Goal: Navigation & Orientation: Find specific page/section

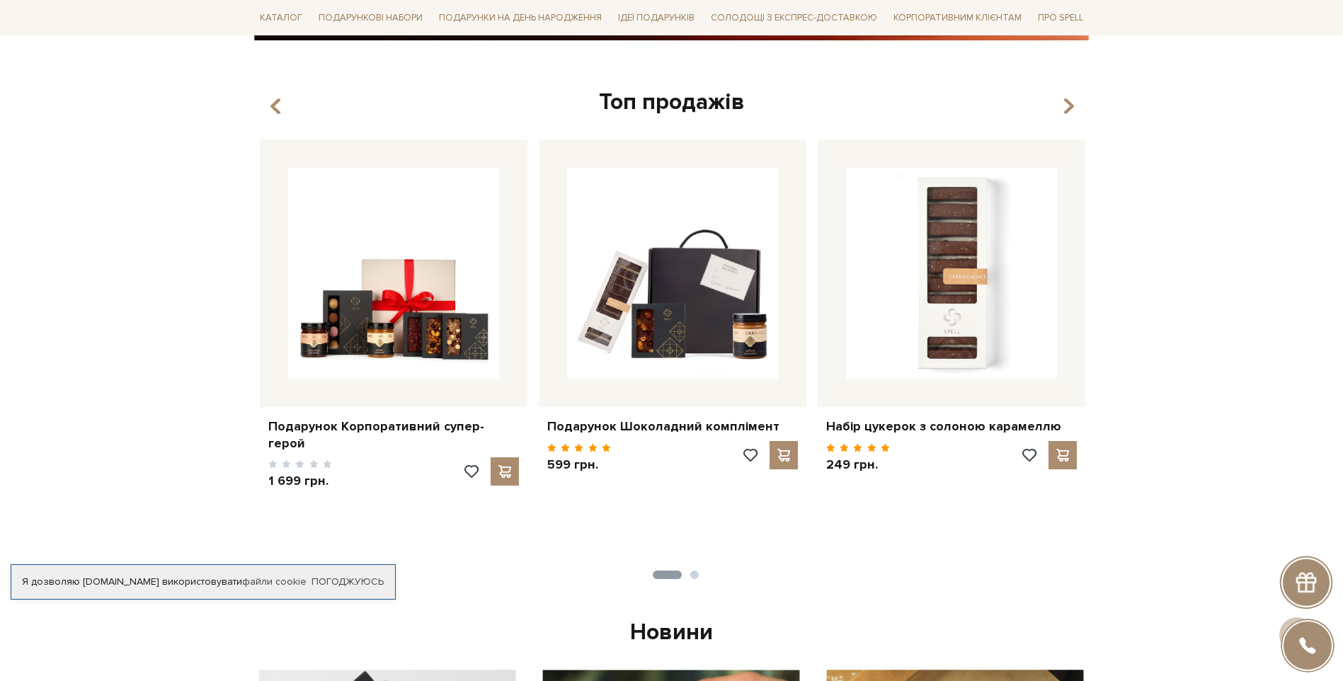
scroll to position [495, 0]
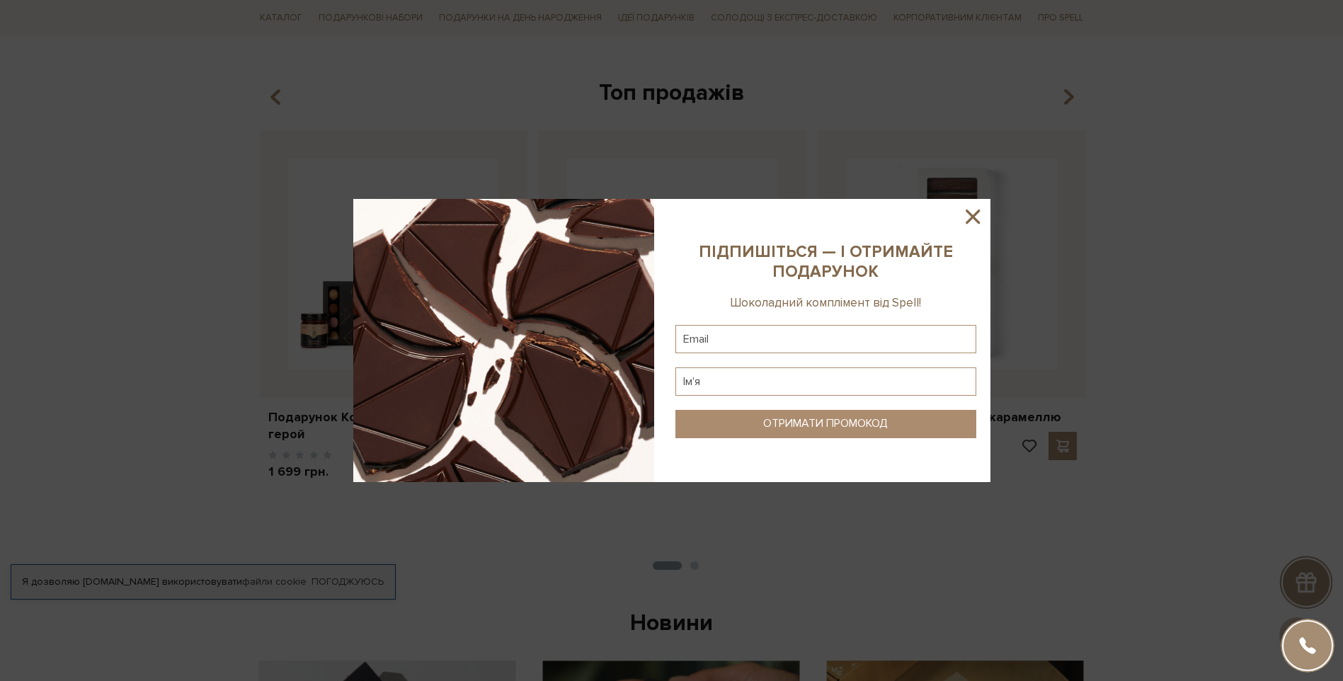
click at [972, 219] on icon at bounding box center [972, 217] width 24 height 24
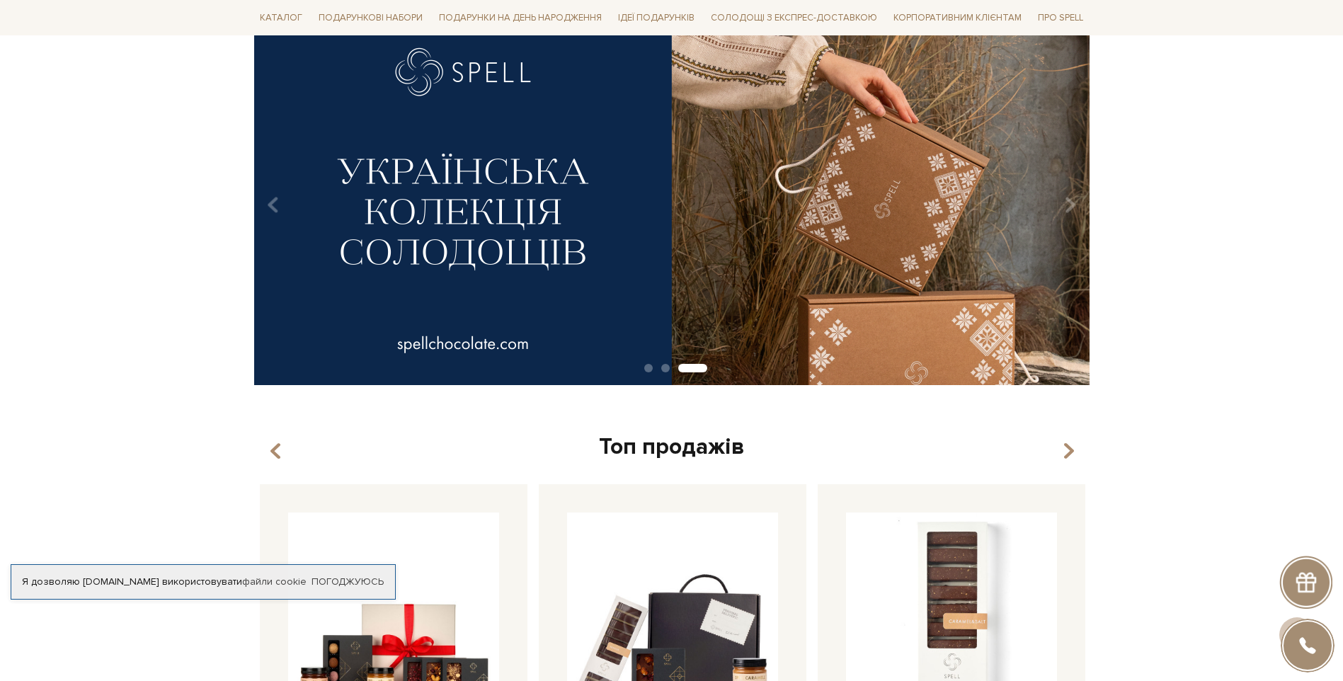
scroll to position [425, 0]
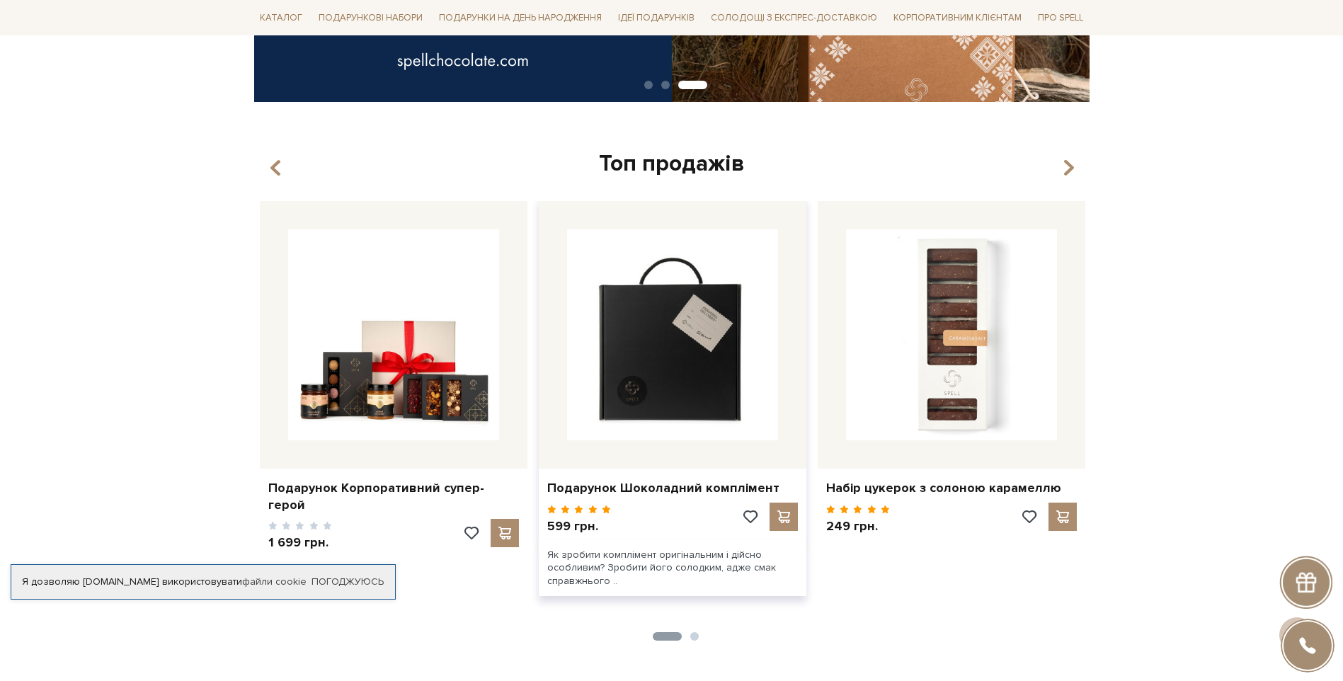
click at [649, 362] on img at bounding box center [672, 334] width 211 height 211
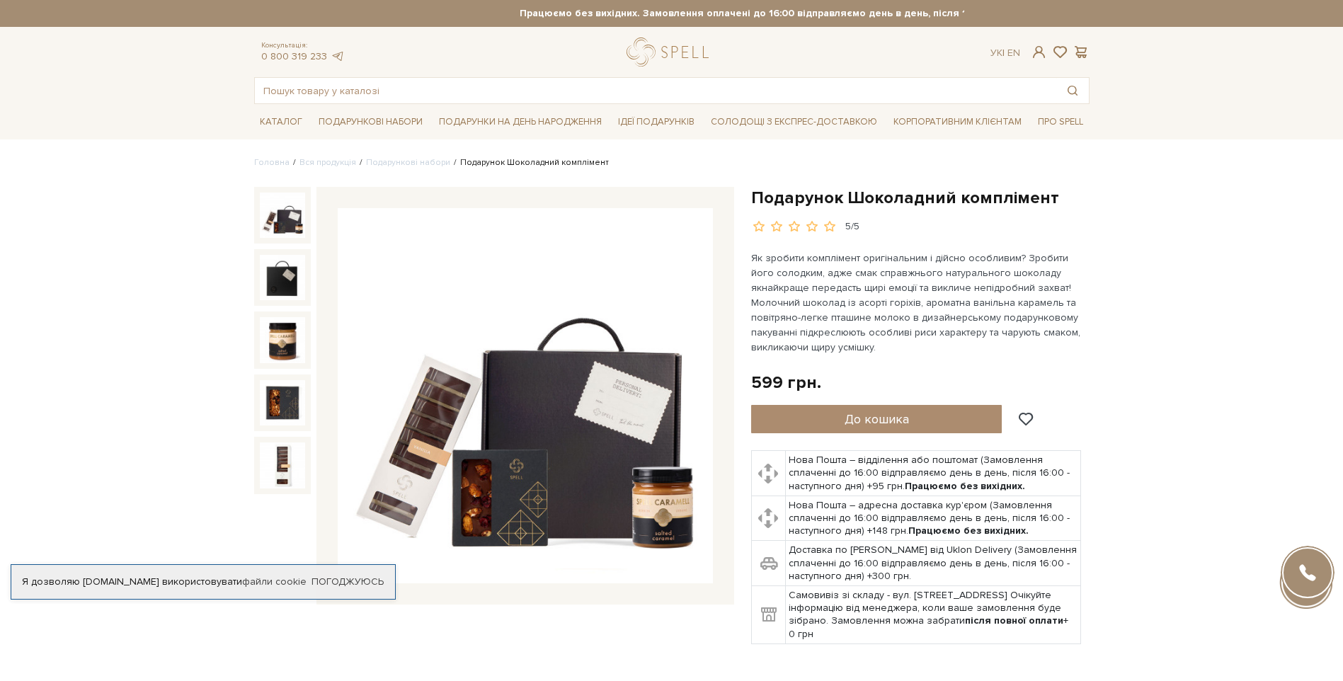
click at [644, 356] on img at bounding box center [525, 395] width 375 height 375
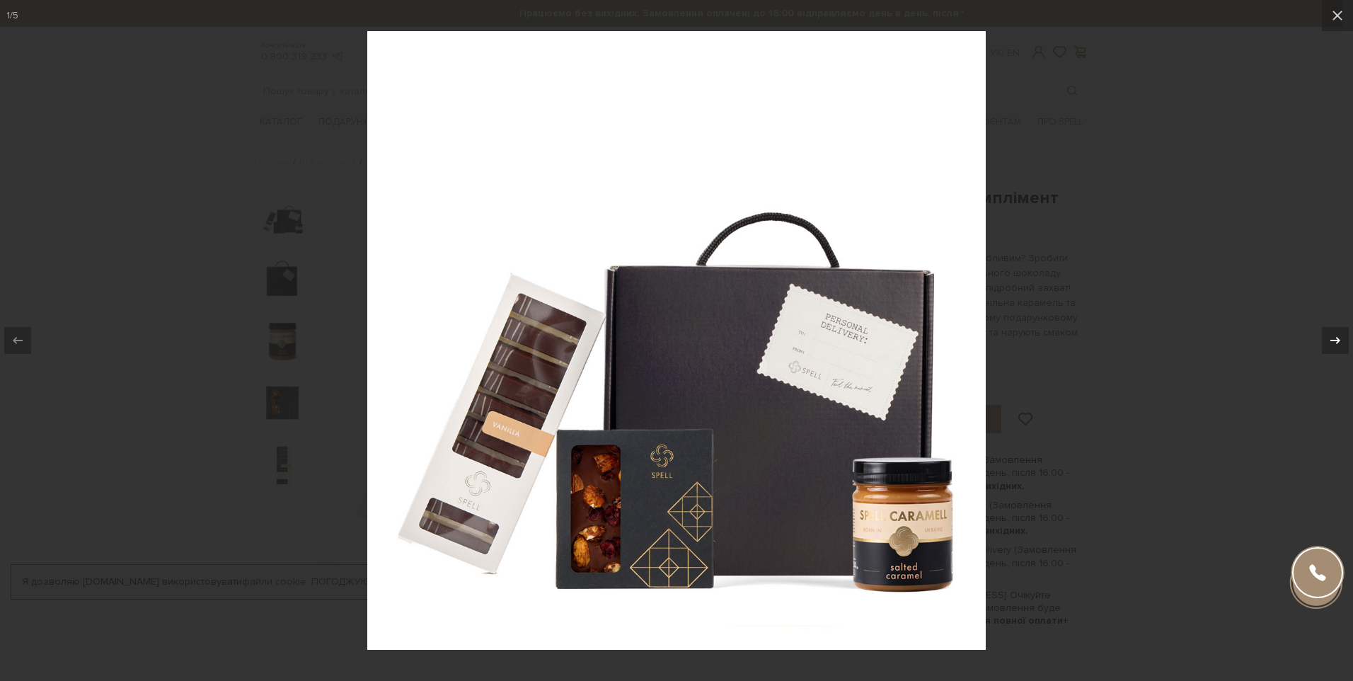
click at [1334, 337] on icon at bounding box center [1335, 340] width 17 height 17
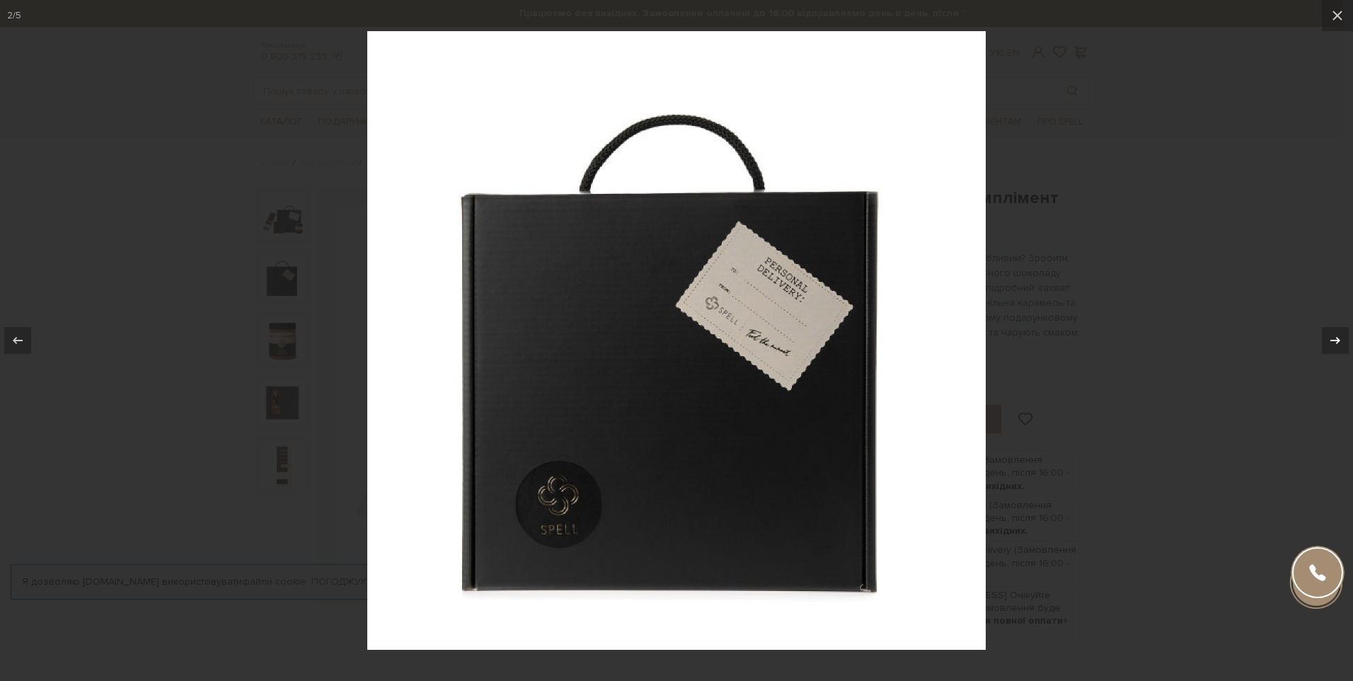
click at [1334, 337] on icon at bounding box center [1335, 340] width 17 height 17
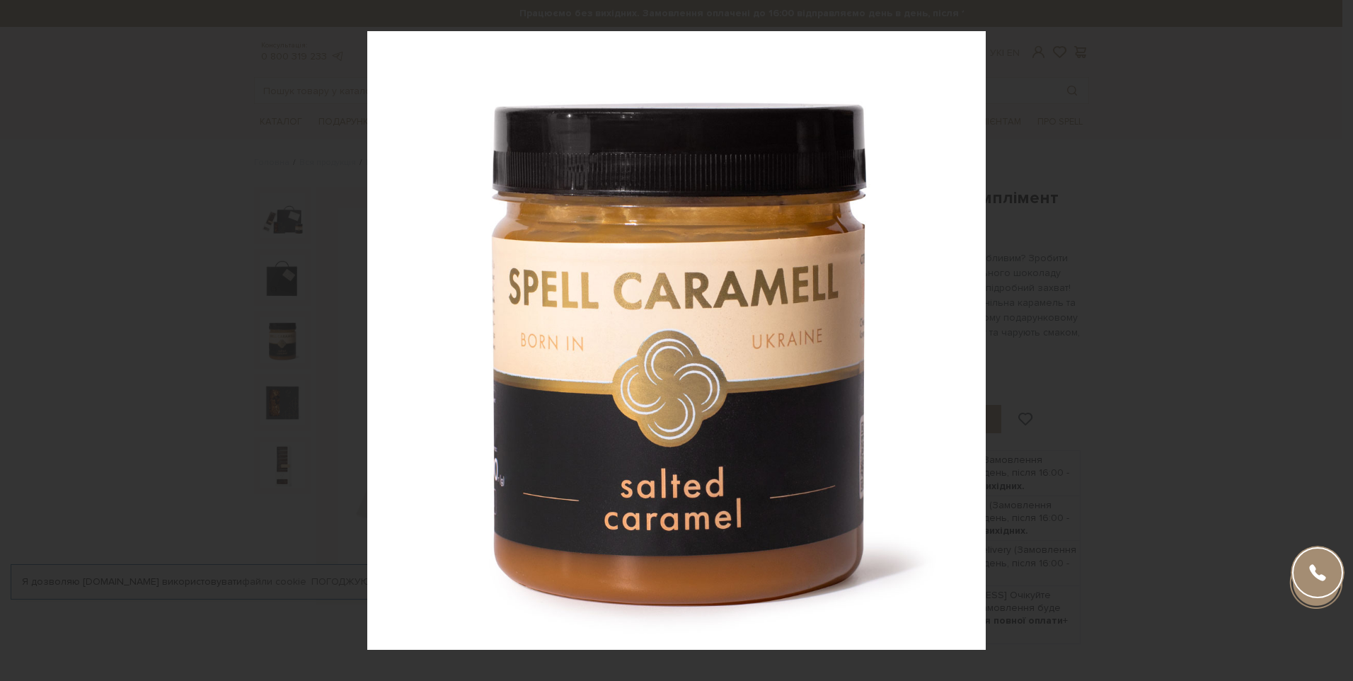
click at [1334, 337] on div "3 / 5" at bounding box center [676, 340] width 1353 height 681
click at [1332, 345] on icon at bounding box center [1335, 340] width 17 height 17
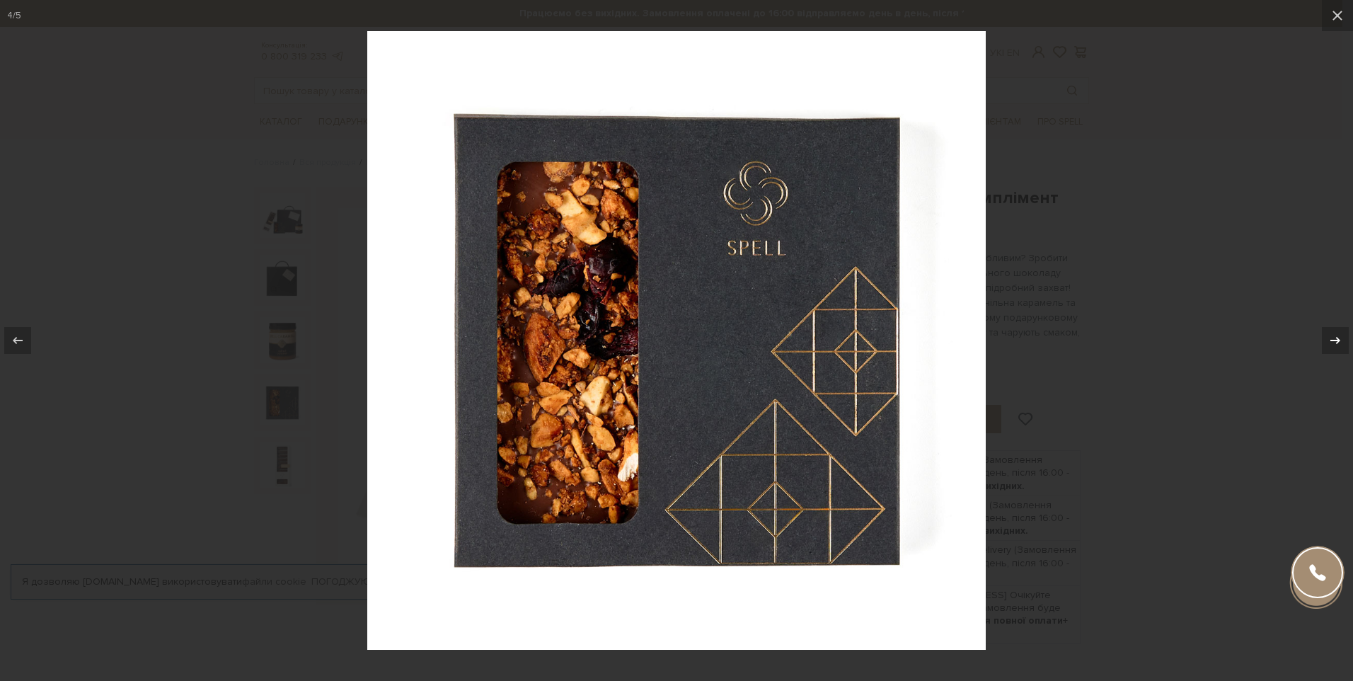
click at [1332, 345] on icon at bounding box center [1335, 340] width 17 height 17
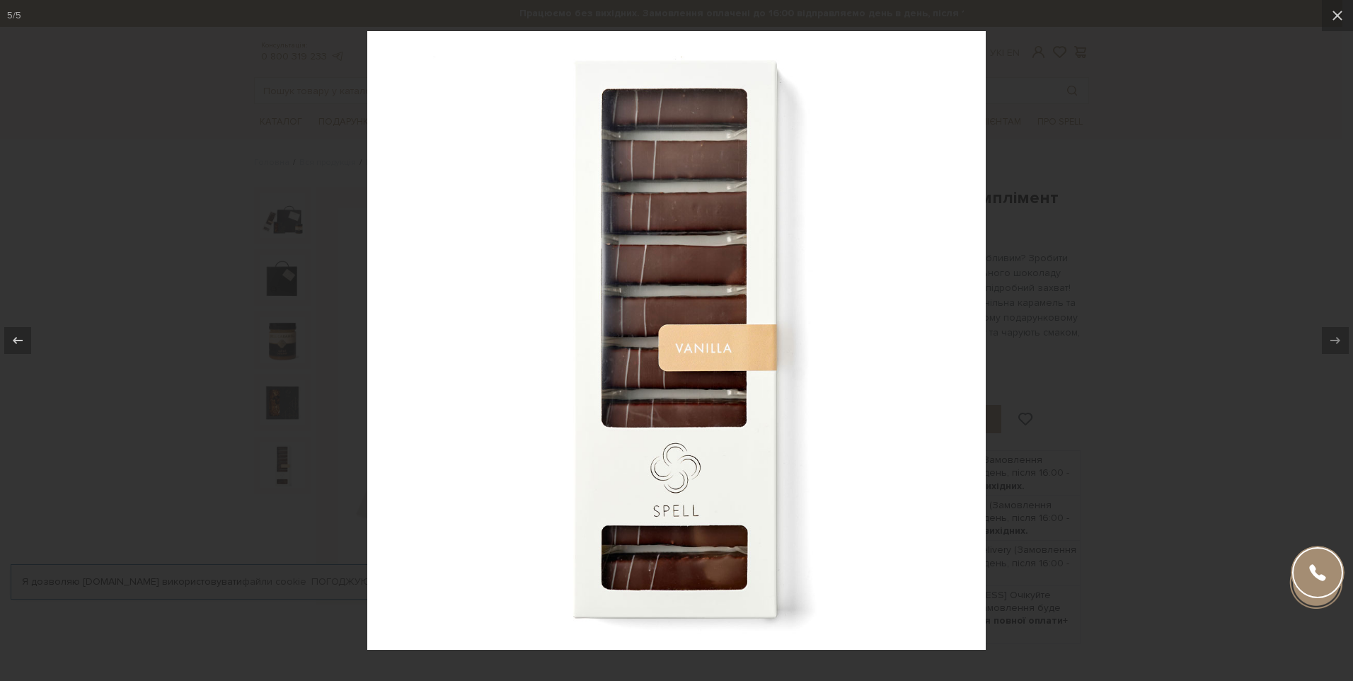
click at [1332, 345] on div "5 / 5" at bounding box center [676, 340] width 1353 height 681
click at [1335, 18] on icon at bounding box center [1338, 16] width 10 height 10
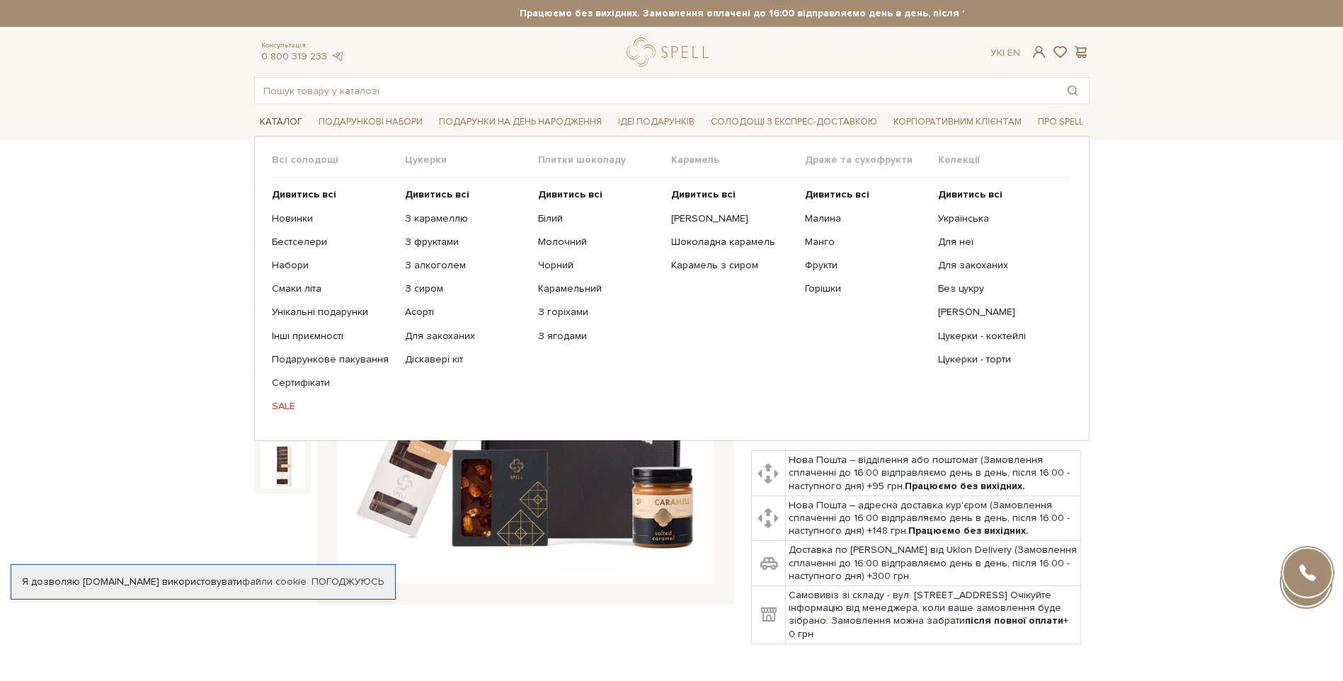
click at [287, 123] on span "Каталог" at bounding box center [281, 122] width 54 height 22
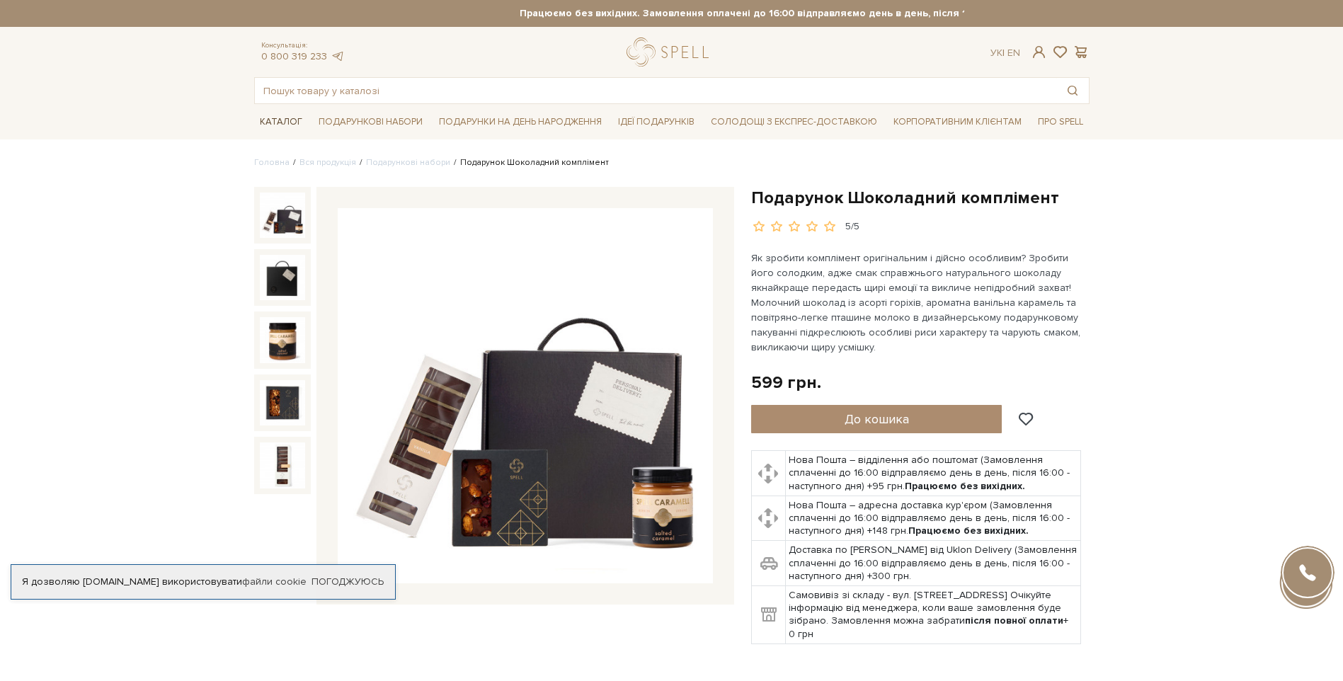
click at [284, 119] on span "Каталог" at bounding box center [281, 122] width 54 height 22
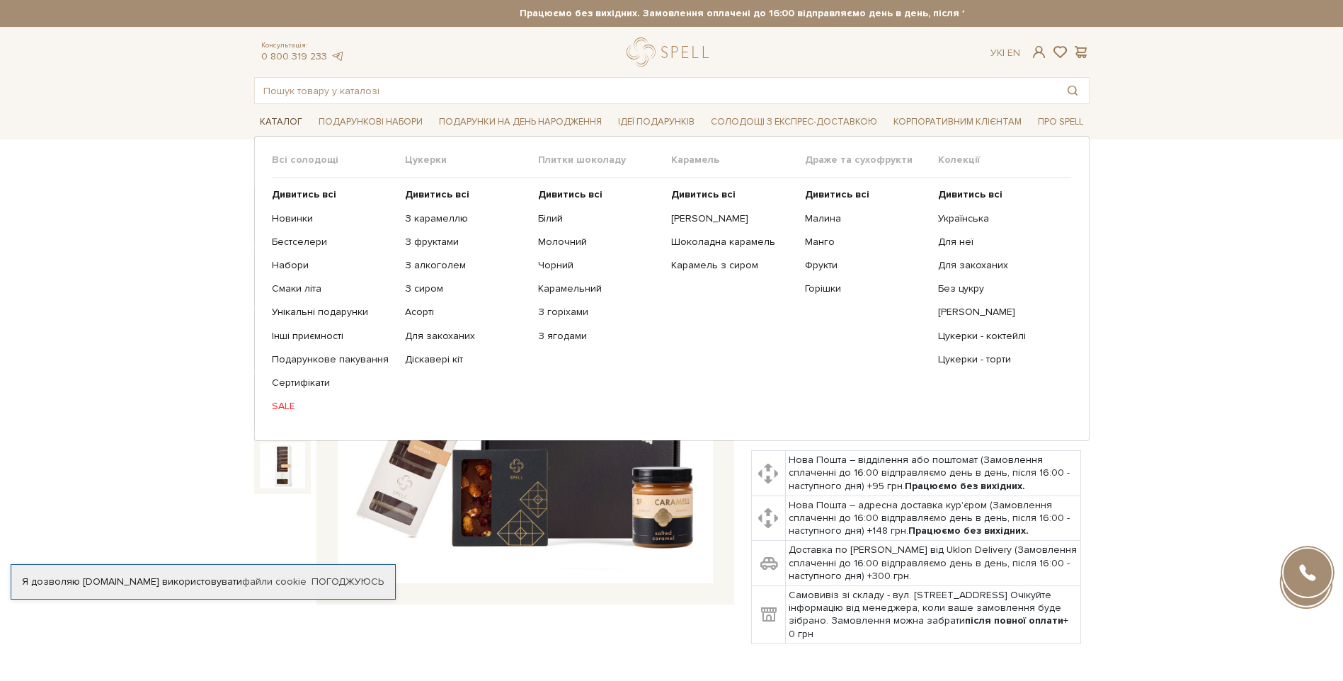
click at [280, 123] on span "Каталог" at bounding box center [281, 122] width 54 height 22
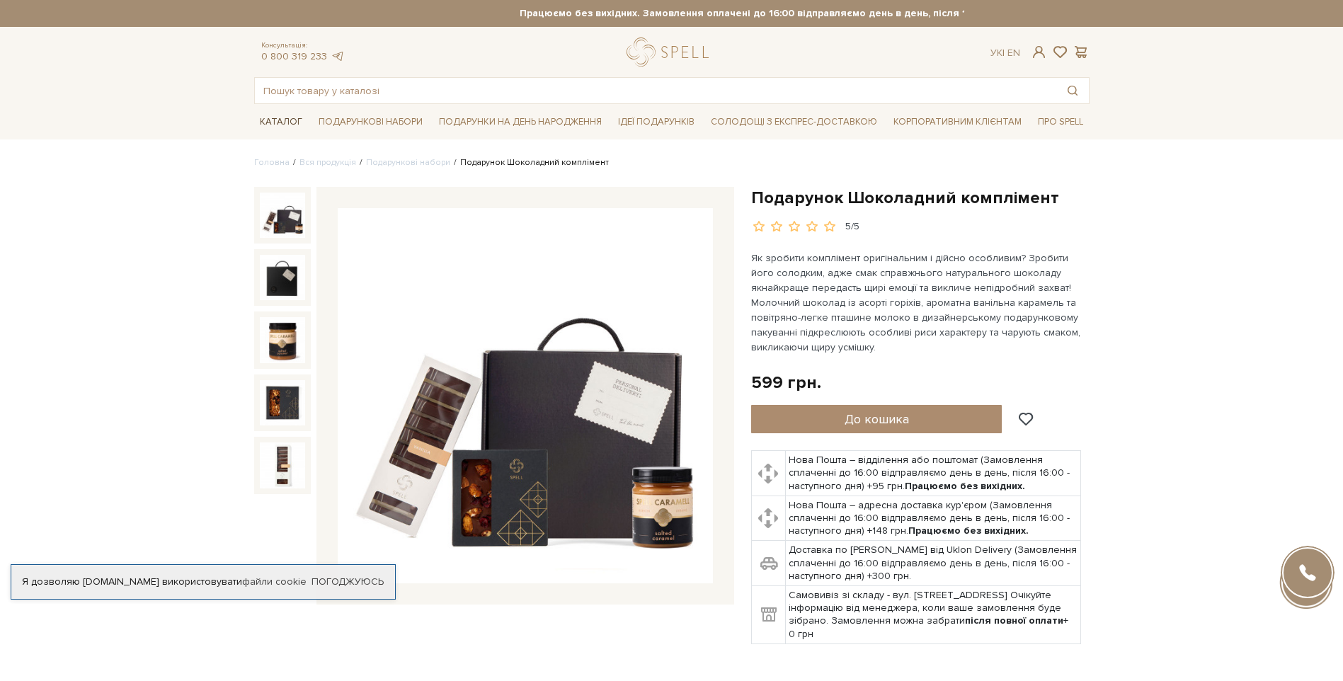
click at [280, 123] on span "Каталог" at bounding box center [281, 122] width 54 height 22
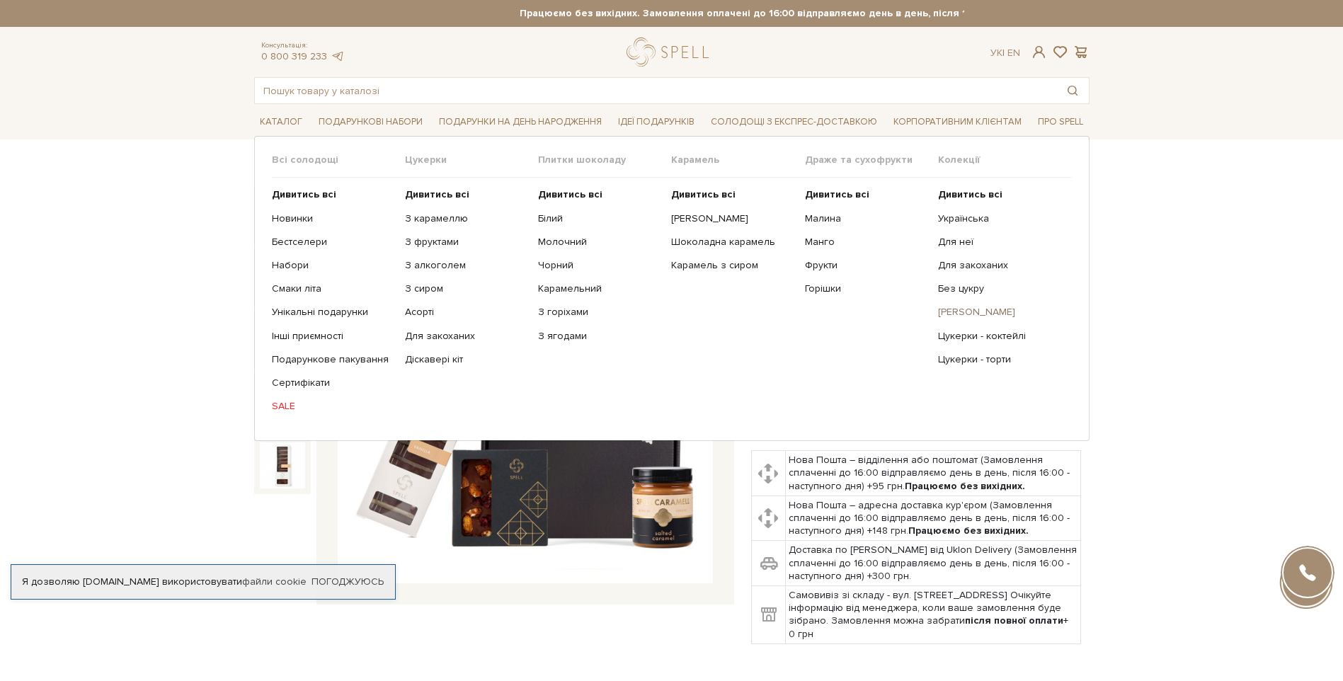
click at [958, 314] on link "[PERSON_NAME]" at bounding box center [999, 312] width 122 height 13
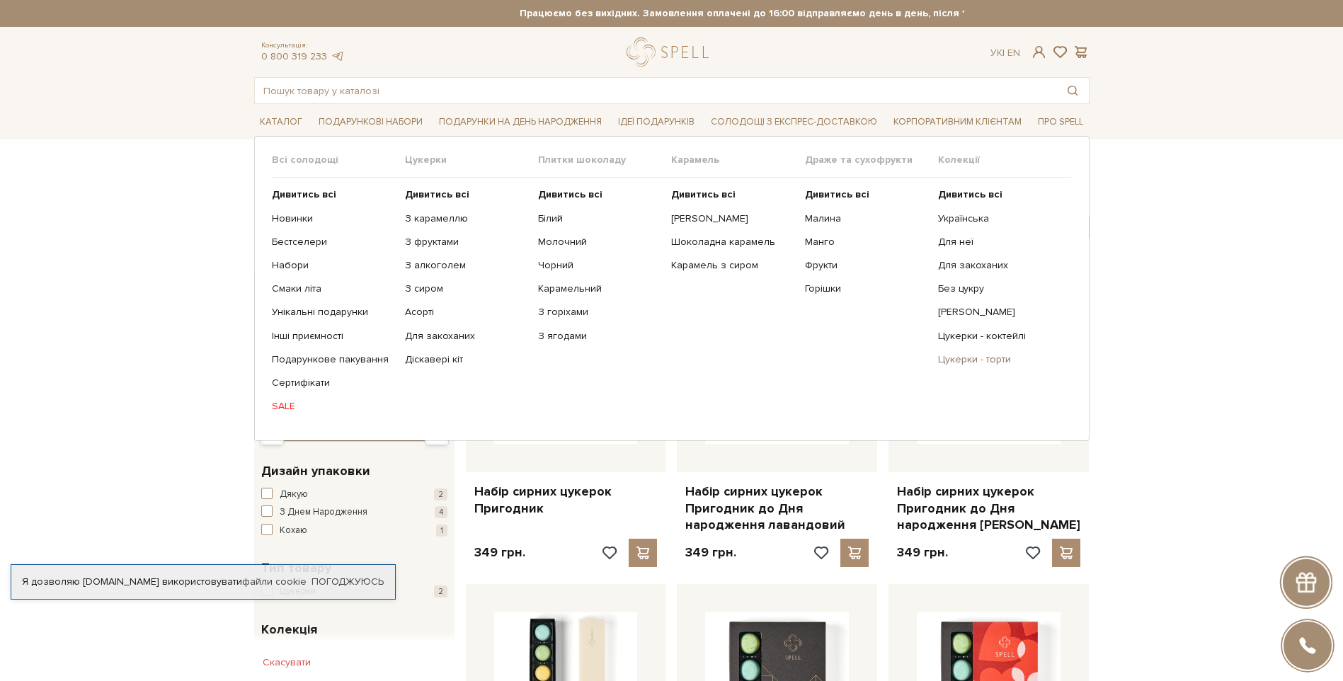
click at [957, 356] on link "Цукерки - торти" at bounding box center [999, 359] width 122 height 13
